Goal: Task Accomplishment & Management: Manage account settings

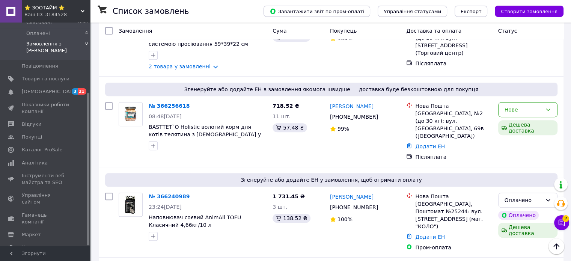
scroll to position [338, 0]
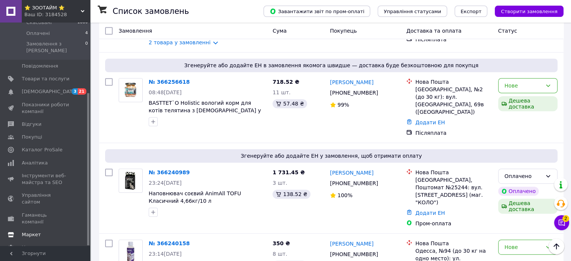
click at [28, 231] on span "Маркет" at bounding box center [31, 234] width 19 height 7
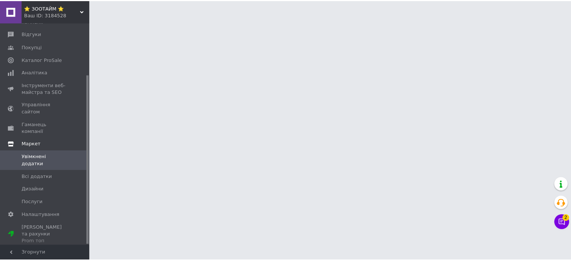
scroll to position [68, 0]
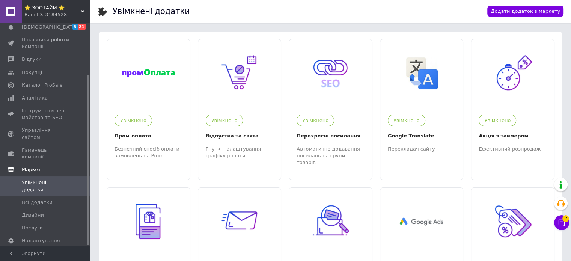
click at [28, 166] on span "Маркет" at bounding box center [31, 169] width 19 height 7
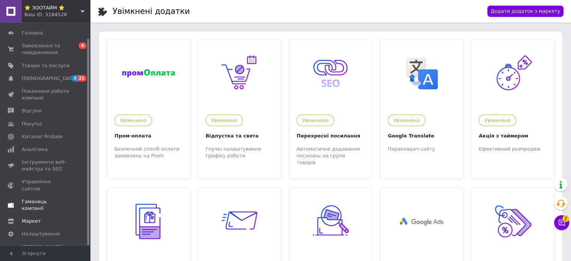
click at [29, 198] on span "Гаманець компанії" at bounding box center [46, 205] width 48 height 14
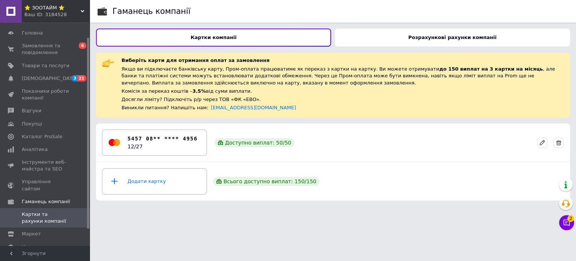
click at [406, 38] on div "Розрахункові рахунки компанії" at bounding box center [452, 38] width 235 height 18
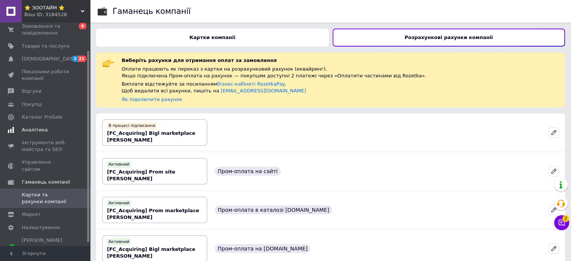
scroll to position [37, 0]
click at [35, 178] on span "Гаманець компанії" at bounding box center [46, 181] width 48 height 7
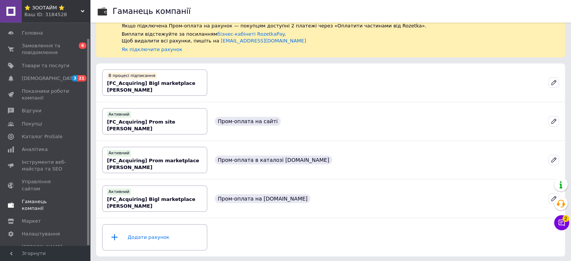
scroll to position [12, 0]
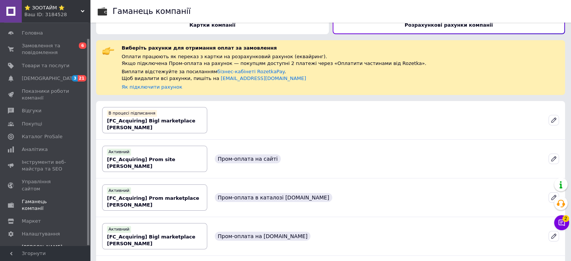
click at [41, 243] on span "[PERSON_NAME] та рахунки Prom топ" at bounding box center [46, 253] width 48 height 21
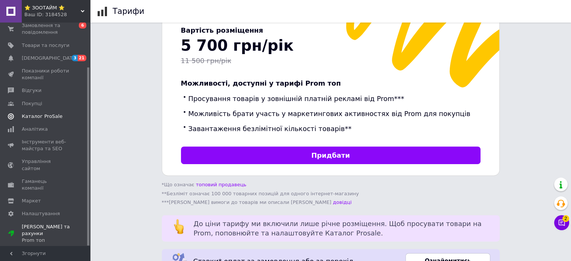
scroll to position [56, 0]
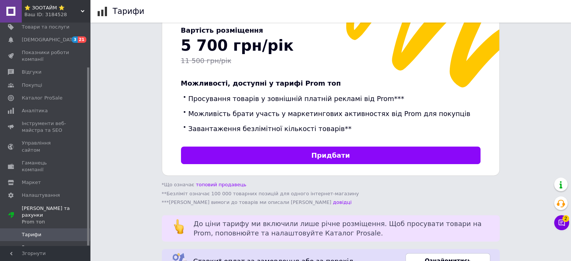
click at [49, 244] on span "Рахунки" at bounding box center [46, 247] width 48 height 7
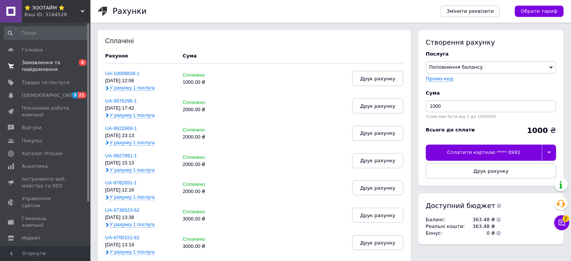
click at [36, 64] on span "Замовлення та повідомлення" at bounding box center [46, 66] width 48 height 14
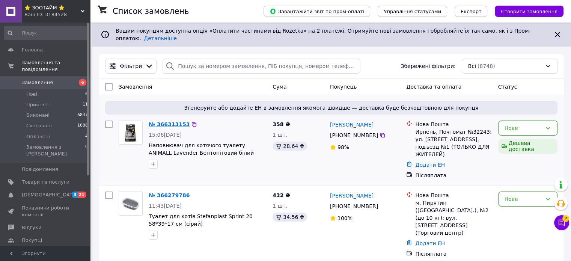
click at [173, 121] on link "№ 366313153" at bounding box center [169, 124] width 41 height 6
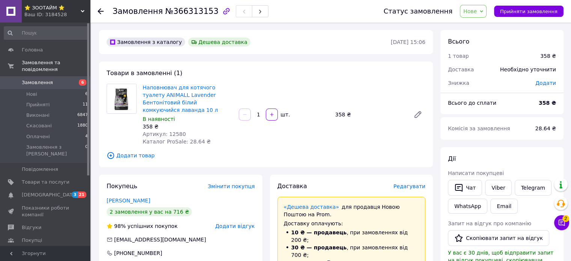
click at [41, 79] on span "Замовлення" at bounding box center [37, 82] width 31 height 7
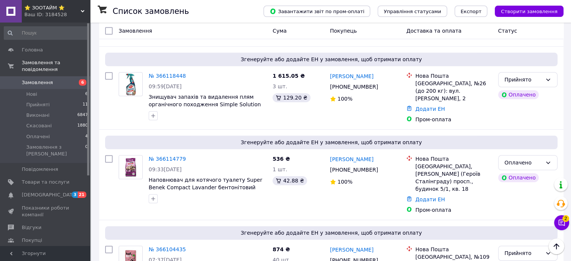
scroll to position [863, 0]
